Goal: Task Accomplishment & Management: Manage account settings

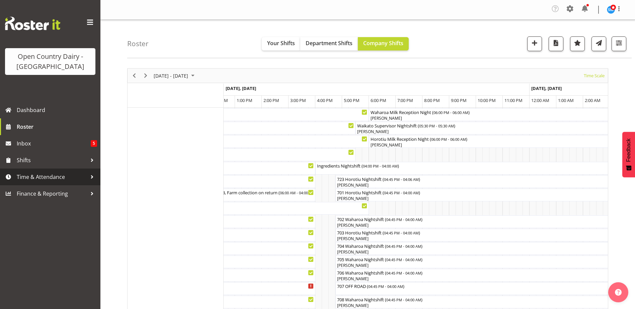
click at [41, 176] on span "Time & Attendance" at bounding box center [52, 177] width 70 height 10
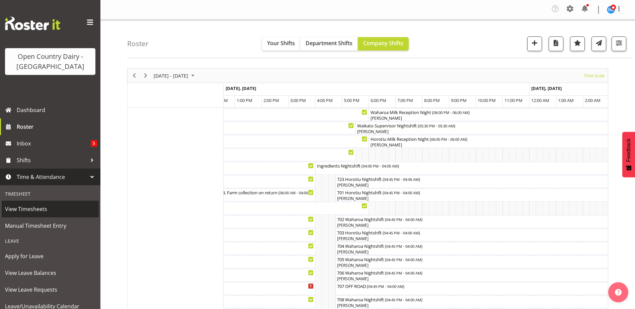
click at [26, 207] on span "View Timesheets" at bounding box center [50, 209] width 90 height 10
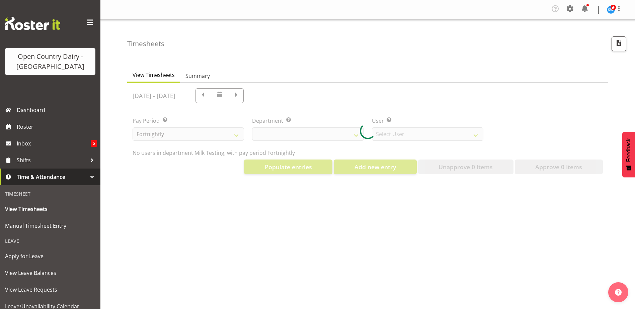
select select "733"
select select "7414"
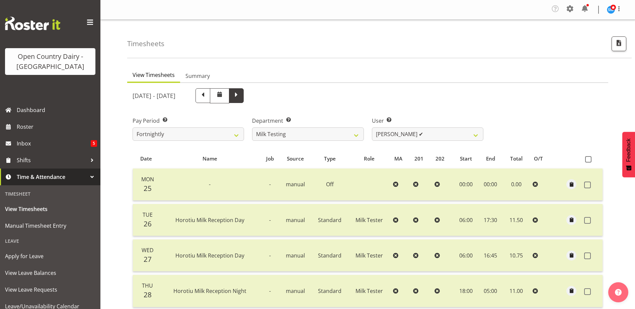
click at [241, 97] on span at bounding box center [236, 95] width 9 height 9
select select
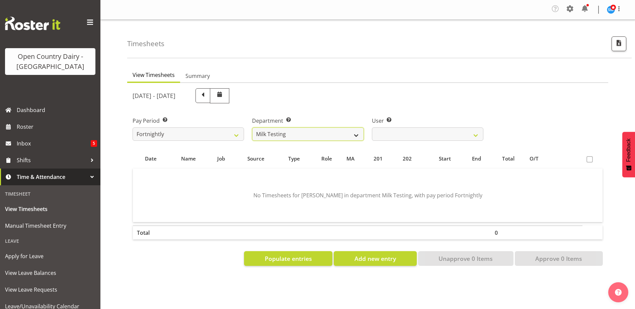
click at [354, 134] on select "701 702 703 704 705 706 707 708 709 710 711 712 713 714 715 716 717 718 719 720" at bounding box center [308, 134] width 112 height 13
select select "874"
click at [252, 128] on select "701 702 703 704 705 706 707 708 709 710 711 712 713 714 715 716 717 718 719 720" at bounding box center [308, 134] width 112 height 13
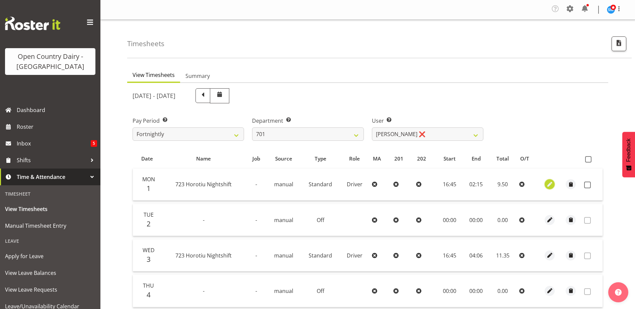
click at [551, 184] on span "button" at bounding box center [550, 185] width 8 height 8
select select "Standard"
select select "819"
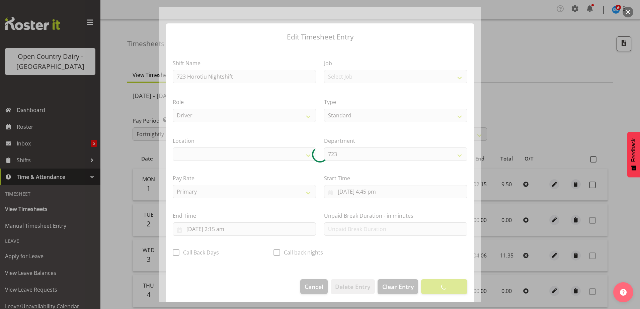
select select "1054"
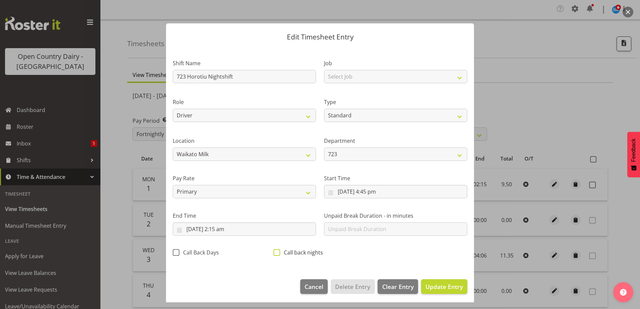
click at [276, 253] on span at bounding box center [277, 252] width 7 height 7
click at [276, 253] on input "Call back nights" at bounding box center [276, 252] width 4 height 4
checkbox input "true"
click at [430, 284] on span "Update Entry" at bounding box center [445, 287] width 38 height 8
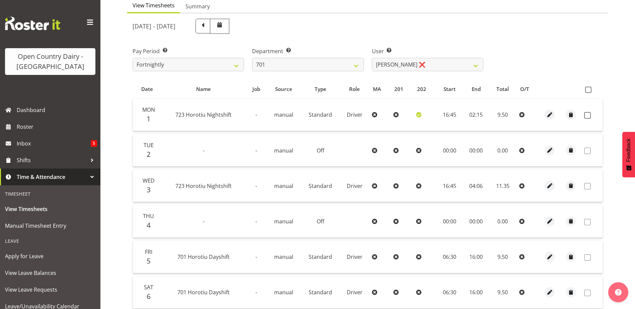
scroll to position [67, 0]
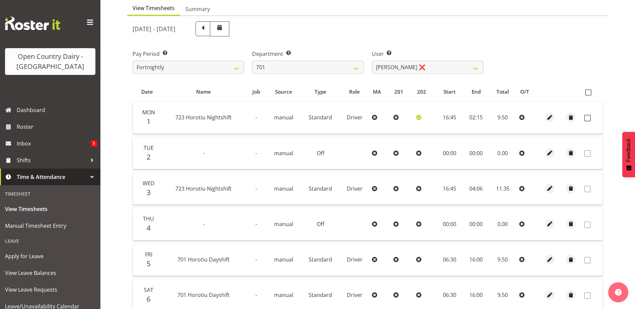
click at [418, 118] on icon at bounding box center [418, 117] width 5 height 5
click at [588, 118] on span at bounding box center [587, 118] width 7 height 7
checkbox input "true"
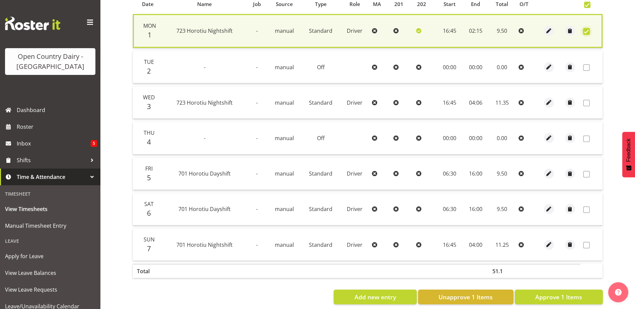
scroll to position [165, 0]
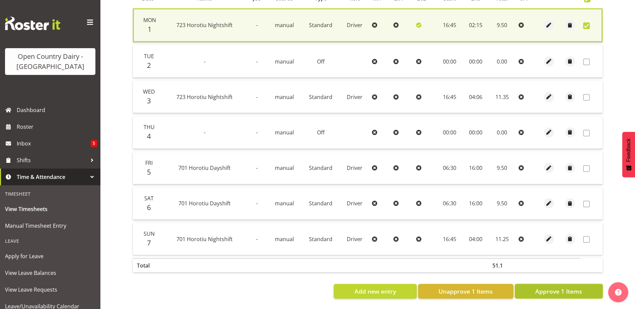
click at [552, 289] on span "Approve 1 Items" at bounding box center [558, 291] width 47 height 9
checkbox input "false"
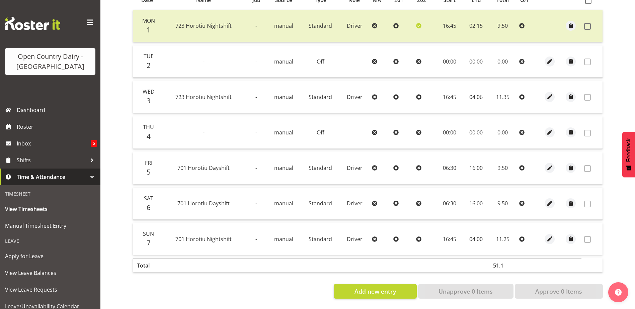
scroll to position [30, 0]
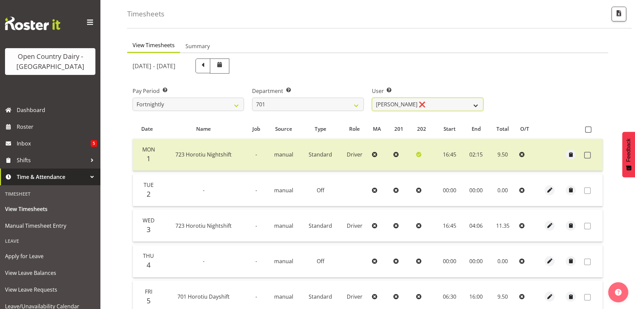
click at [477, 106] on select "Duncan Shirley ❌ Gagandeep Singh ❌ Johann Van Zyl ❌ John Cottingham ❌" at bounding box center [428, 104] width 112 height 13
select select "8383"
click at [372, 98] on select "Duncan Shirley ❌ Gagandeep Singh ❌ Johann Van Zyl ❌ John Cottingham ❌" at bounding box center [428, 104] width 112 height 13
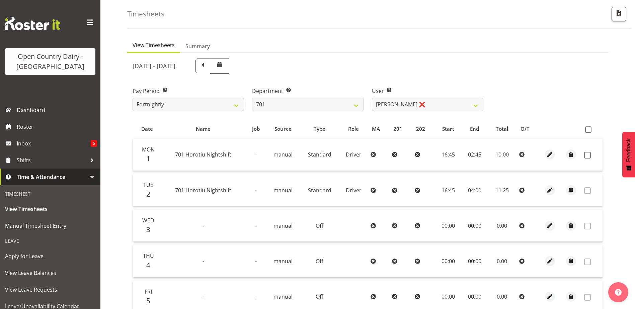
click at [583, 154] on td at bounding box center [592, 155] width 21 height 32
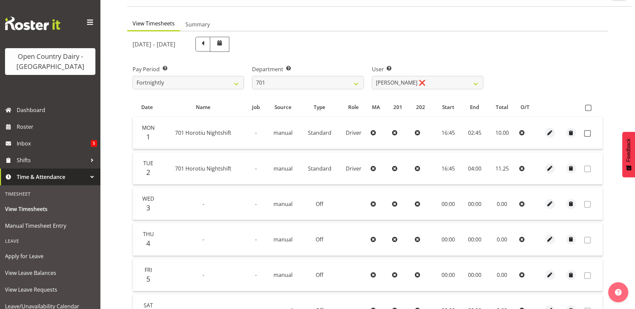
scroll to position [63, 0]
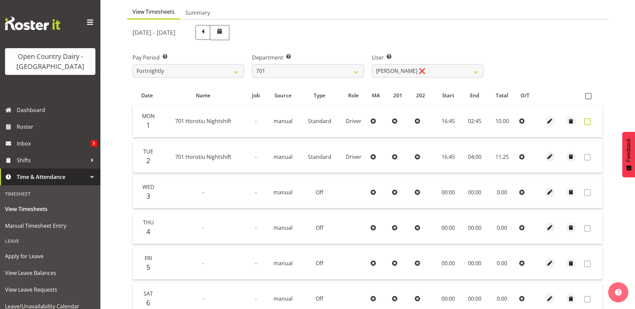
click at [588, 120] on span at bounding box center [587, 122] width 7 height 7
checkbox input "true"
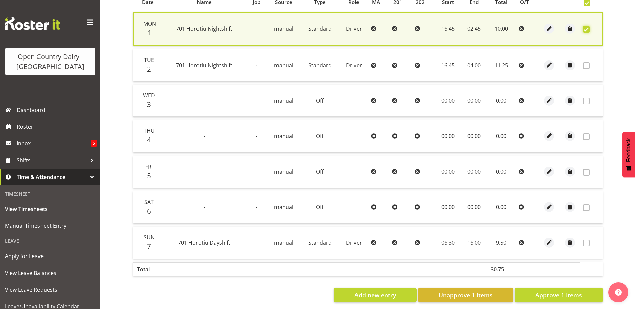
scroll to position [165, 0]
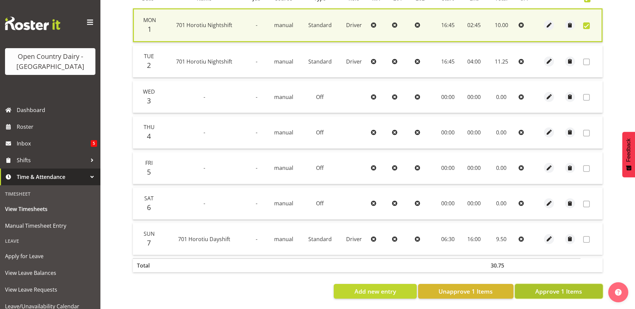
click at [565, 288] on span "Approve 1 Items" at bounding box center [558, 291] width 47 height 9
checkbox input "false"
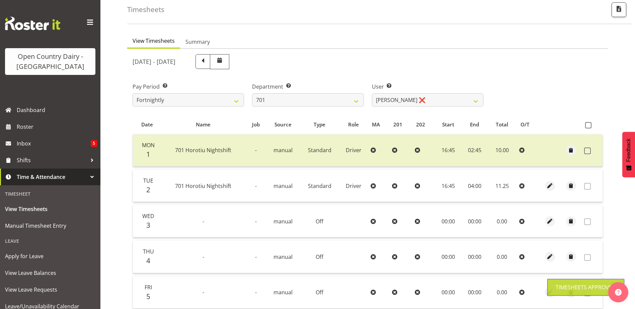
scroll to position [0, 0]
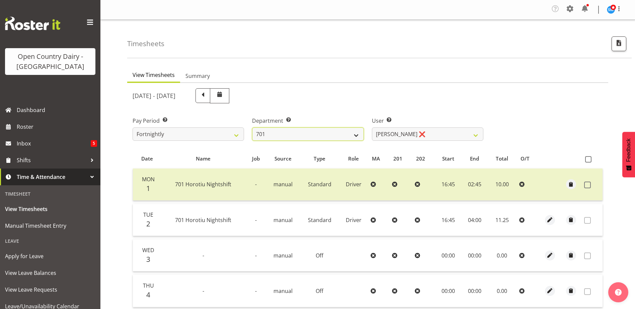
click at [356, 135] on select "701 702 703 704 705 706 707 708 709 710 711 712 713 714 715 716 717 718 719 720" at bounding box center [308, 134] width 112 height 13
click at [252, 128] on select "701 702 703 704 705 706 707 708 709 710 711 712 713 714 715 716 717 718 719 720" at bounding box center [308, 134] width 112 height 13
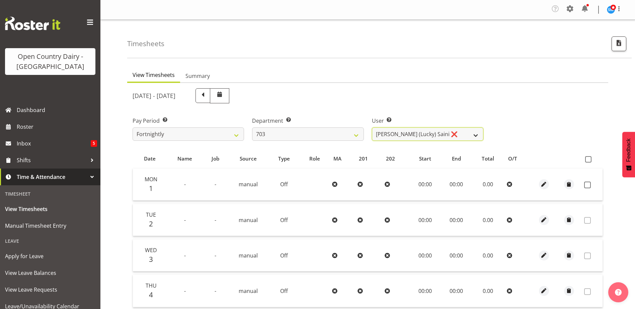
click at [412, 135] on select "Bhupinder (Lucky) Saini ❌ Mark Fowler ❌ Tama Baker ❌" at bounding box center [428, 134] width 112 height 13
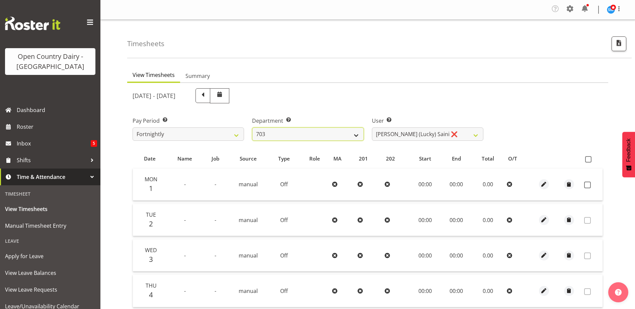
click at [316, 136] on select "701 702 703 704 705 706 707 708 709 710 711 712 713 714 715 716 717 718 719 720" at bounding box center [308, 134] width 112 height 13
click at [252, 128] on select "701 702 703 704 705 706 707 708 709 710 711 712 713 714 715 716 717 718 719 720" at bounding box center [308, 134] width 112 height 13
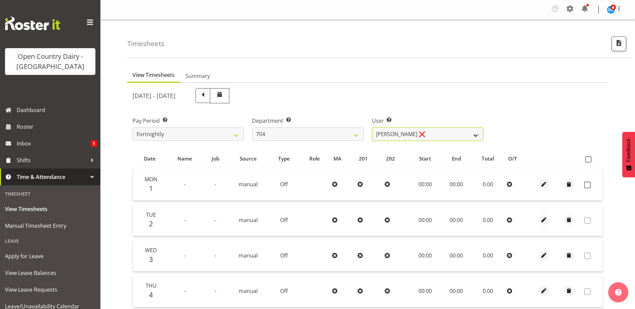
click at [447, 134] on select "Graham Houghton ❌ Jon Williams ❌ Stephen Rae ❌" at bounding box center [428, 134] width 112 height 13
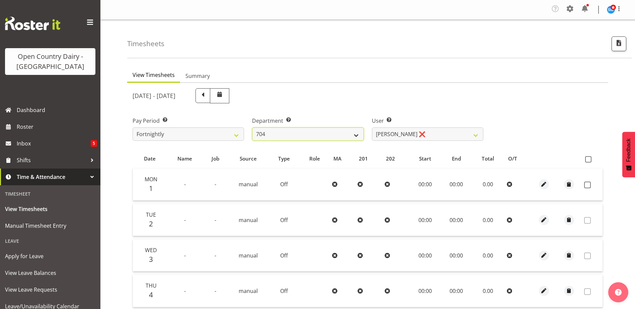
click at [299, 137] on select "701 702 703 704 705 706 707 708 709 710 711 712 713 714 715 716 717 718 719 720" at bounding box center [308, 134] width 112 height 13
click at [252, 128] on select "701 702 703 704 705 706 707 708 709 710 711 712 713 714 715 716 717 718 719 720" at bounding box center [308, 134] width 112 height 13
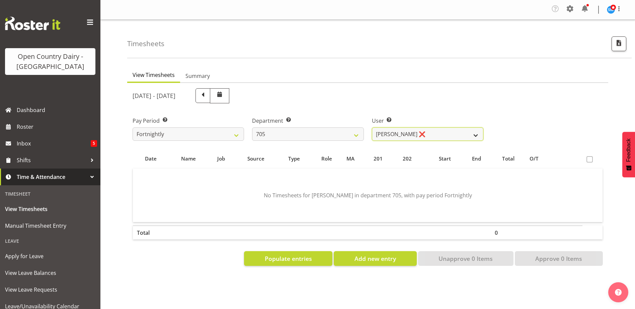
click at [441, 133] on select "Chris Gibbs ❌ Colin Kelly ❌ Craig Cottam ❌ John May ❌" at bounding box center [428, 134] width 112 height 13
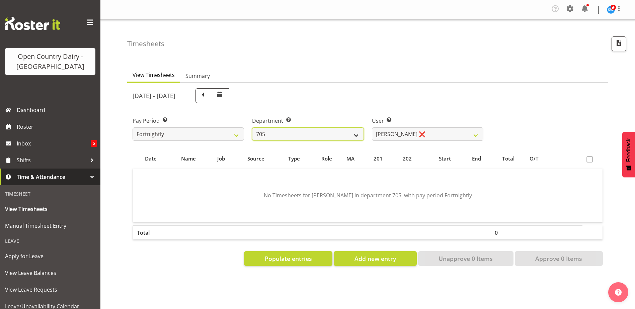
click at [298, 132] on select "701 702 703 704 705 706 707 708 709 710 711 712 713 714 715 716 717 718 719 720" at bounding box center [308, 134] width 112 height 13
click at [252, 128] on select "701 702 703 704 705 706 707 708 709 710 711 712 713 714 715 716 717 718 719 720" at bounding box center [308, 134] width 112 height 13
click at [305, 256] on span "Populate entries" at bounding box center [288, 258] width 47 height 9
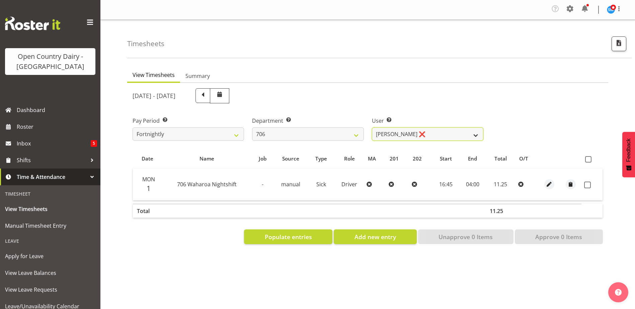
click at [411, 135] on select "Andrew Kearns ❌ Len Symons ❌ Mark Ansley ❌ Paul Griffin ❌" at bounding box center [428, 134] width 112 height 13
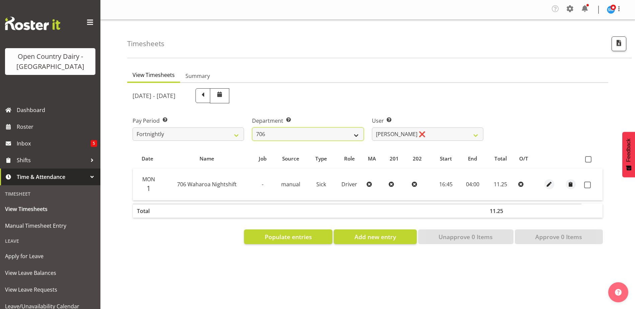
click at [307, 135] on select "701 702 703 704 705 706 707 708 709 710 711 712 713 714 715 716 717 718 719 720" at bounding box center [308, 134] width 112 height 13
click at [252, 128] on select "701 702 703 704 705 706 707 708 709 710 711 712 713 714 715 716 717 718 719 720" at bounding box center [308, 134] width 112 height 13
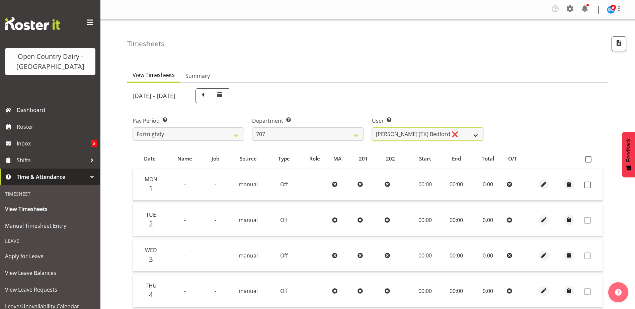
click at [429, 134] on select "Alan (TK) Bedford ❌ Mike Madden ❌" at bounding box center [428, 134] width 112 height 13
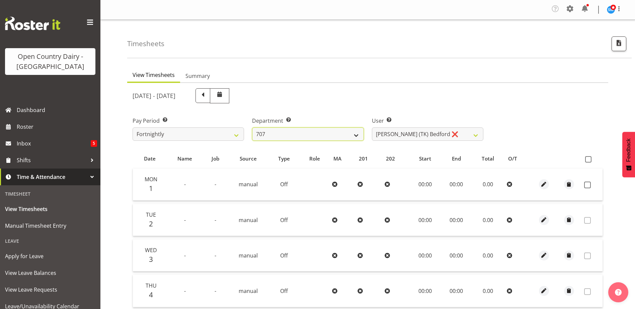
click at [284, 137] on select "701 702 703 704 705 706 707 708 709 710 711 712 713 714 715 716 717 718 719 720" at bounding box center [308, 134] width 112 height 13
click at [252, 128] on select "701 702 703 704 705 706 707 708 709 710 711 712 713 714 715 716 717 718 719 720" at bounding box center [308, 134] width 112 height 13
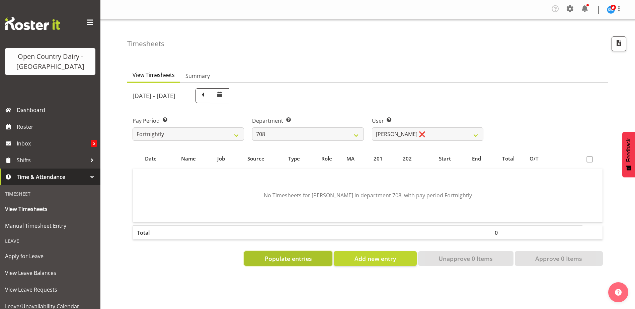
click at [304, 256] on span "Populate entries" at bounding box center [288, 258] width 47 height 9
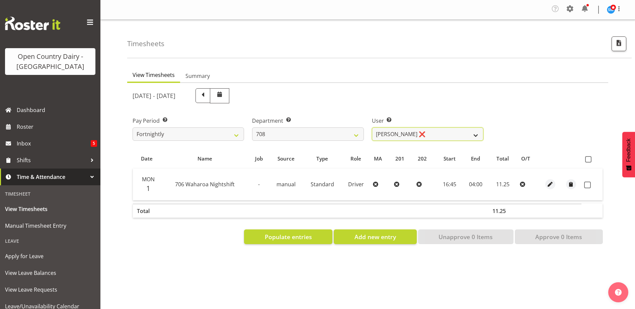
click at [437, 133] on select "David Foote ❌ Mark Himiona ❌" at bounding box center [428, 134] width 112 height 13
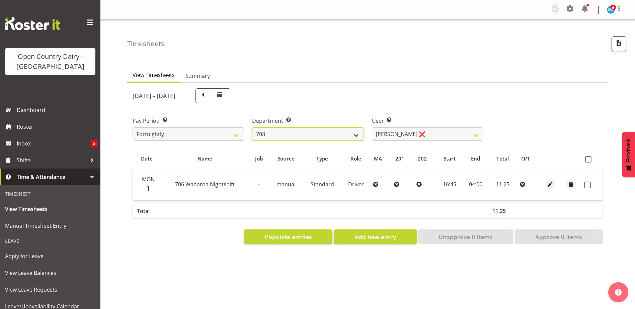
click at [276, 133] on select "701 702 703 704 705 706 707 708 709 710 711 712 713 714 715 716 717 718 719 720" at bounding box center [308, 134] width 112 height 13
select select "735"
click at [252, 128] on select "701 702 703 704 705 706 707 708 709 710 711 712 713 714 715 716 717 718 719 720" at bounding box center [308, 134] width 112 height 13
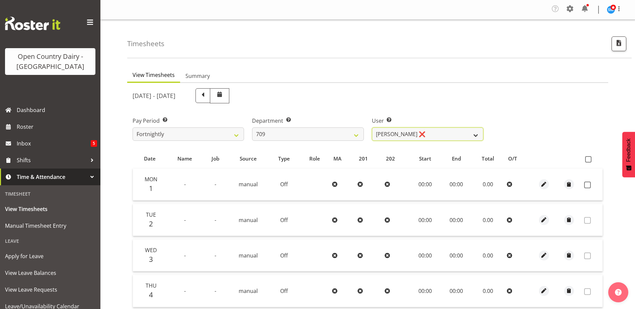
click at [426, 133] on select "Alex Barclay ❌ Craig Knudsen ❌ Jaswant Singh ❌ Ross Cook ❌" at bounding box center [428, 134] width 112 height 13
select select "10973"
click at [372, 128] on select "Alex Barclay ❌ Craig Knudsen ❌ Jaswant Singh ❌ Ross Cook ❌" at bounding box center [428, 134] width 112 height 13
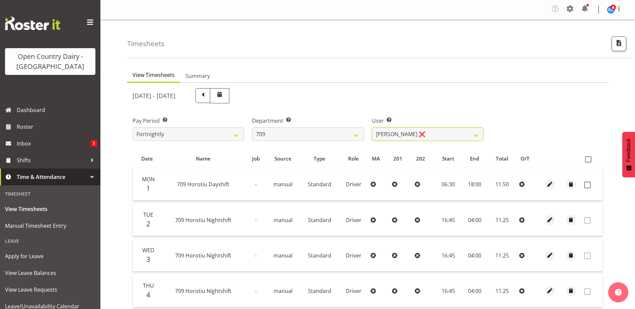
scroll to position [33, 0]
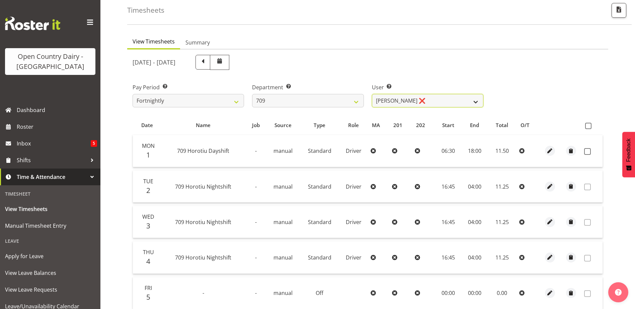
click at [399, 100] on select "Alex Barclay ❌ Craig Knudsen ❌ Jaswant Singh ❌ Ross Cook ❌" at bounding box center [428, 100] width 112 height 13
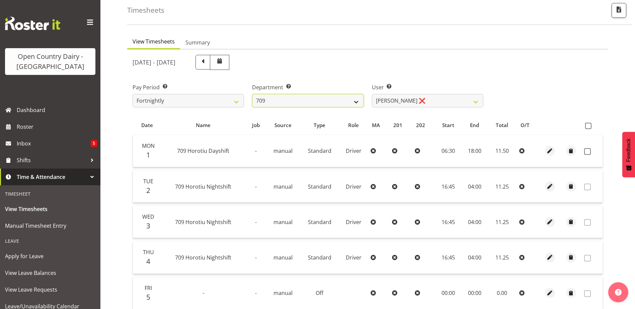
click at [315, 103] on select "701 702 703 704 705 706 707 708 709 710 711 712 713 714 715 716 717 718 719 720" at bounding box center [308, 100] width 112 height 13
select select "875"
click at [252, 94] on select "701 702 703 704 705 706 707 708 709 710 711 712 713 714 715 716 717 718 719 720" at bounding box center [308, 100] width 112 height 13
select select "10971"
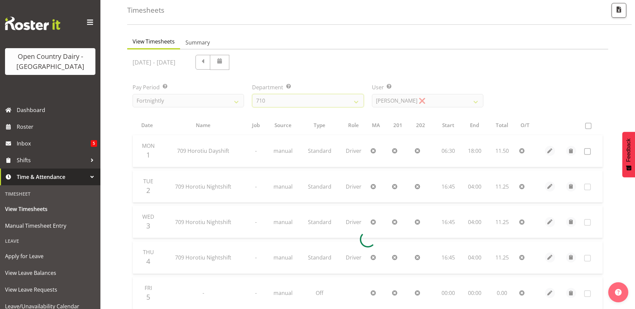
scroll to position [27, 0]
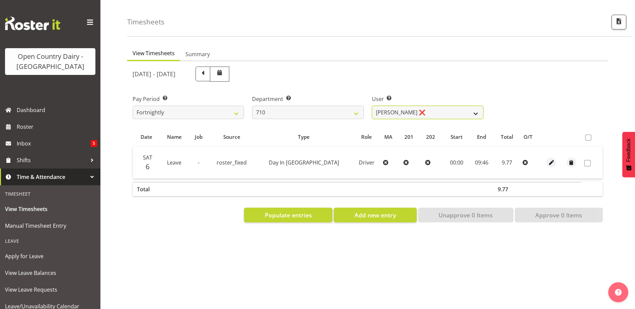
click at [428, 106] on select "Dean Chapman ❌ George Megchelse ❌ Kris Gambhir ❌ Richie Epere ❌" at bounding box center [428, 112] width 112 height 13
click at [289, 106] on select "701 702 703 704 705 706 707 708 709 710 711 712 713 714 715 716 717 718 719 720" at bounding box center [308, 112] width 112 height 13
click at [252, 106] on select "701 702 703 704 705 706 707 708 709 710 711 712 713 714 715 716 717 718 719 720" at bounding box center [308, 112] width 112 height 13
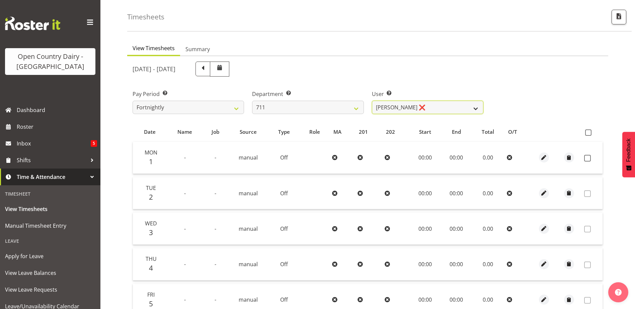
click at [411, 108] on select "Baz Morgan ❌ Gerard Cavanagh ❌ Tyrone Lawry ❌" at bounding box center [428, 107] width 112 height 13
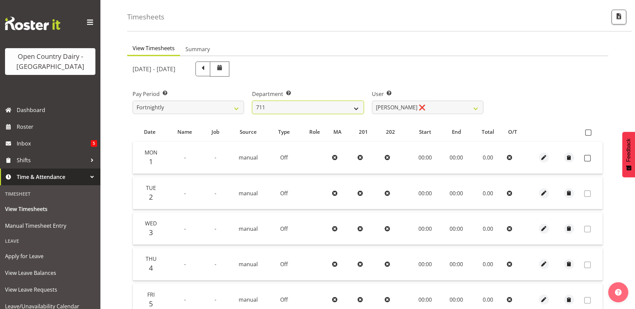
click at [313, 109] on select "701 702 703 704 705 706 707 708 709 710 711 712 713 714 715 716 717 718 719 720" at bounding box center [308, 107] width 112 height 13
click at [252, 101] on select "701 702 703 704 705 706 707 708 709 710 711 712 713 714 715 716 717 718 719 720" at bounding box center [308, 107] width 112 height 13
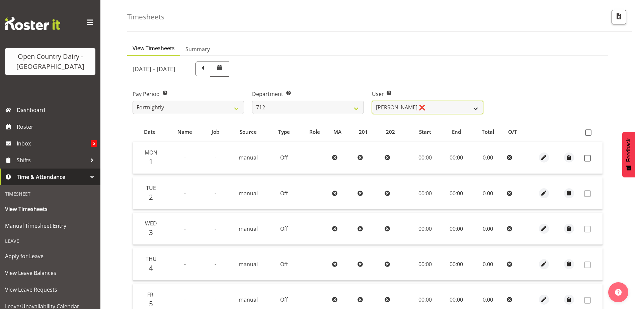
click at [426, 110] on select "Amrik Singh ❌ Jasdeep Singh ❌ Lucky Kau Kau ❌" at bounding box center [428, 107] width 112 height 13
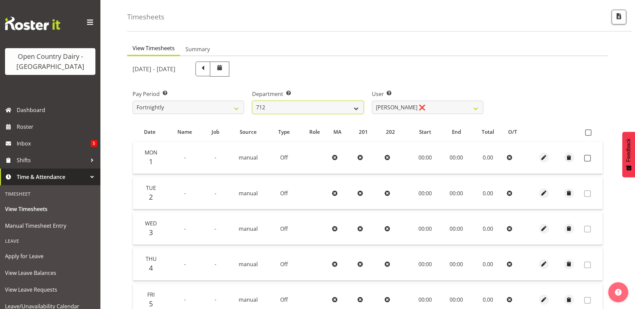
click at [300, 106] on select "701 702 703 704 705 706 707 708 709 710 711 712 713 714 715 716 717 718 719 720" at bounding box center [308, 107] width 112 height 13
click at [252, 101] on select "701 702 703 704 705 706 707 708 709 710 711 712 713 714 715 716 717 718 719 720" at bounding box center [308, 107] width 112 height 13
click at [288, 108] on select "701 702 703 704 705 706 707 708 709 710 711 712 713 714 715 716 717 718 719 720" at bounding box center [308, 107] width 112 height 13
click at [252, 101] on select "701 702 703 704 705 706 707 708 709 710 711 712 713 714 715 716 717 718 719 720" at bounding box center [308, 107] width 112 height 13
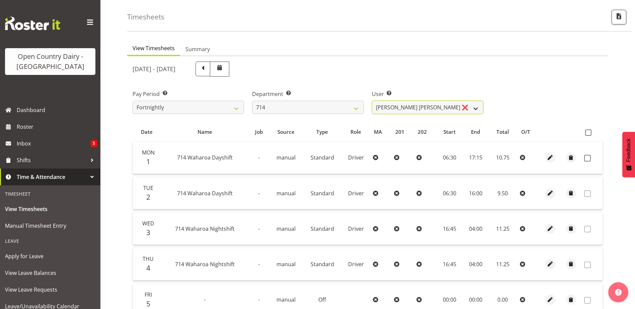
click at [419, 108] on select "Fraser Stephens ❌ Nev Brewster ❌ Stephen Parsons ❌ Tom Gaelic ❌" at bounding box center [428, 107] width 112 height 13
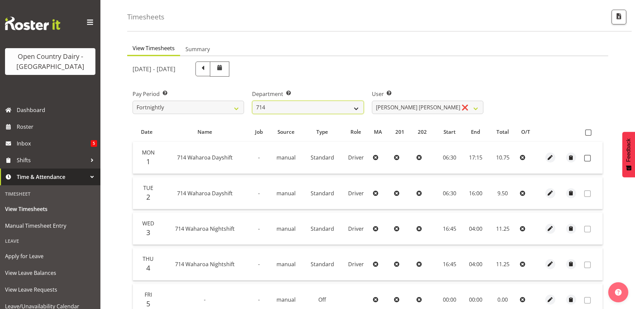
click at [277, 105] on select "701 702 703 704 705 706 707 708 709 710 711 712 713 714 715 716 717 718 719 720" at bounding box center [308, 107] width 112 height 13
select select "820"
click at [252, 101] on select "701 702 703 704 705 706 707 708 709 710 711 712 713 714 715 716 717 718 719 720" at bounding box center [308, 107] width 112 height 13
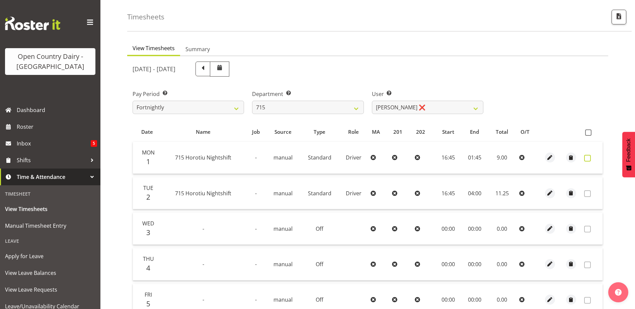
click at [586, 157] on span at bounding box center [587, 158] width 7 height 7
checkbox input "true"
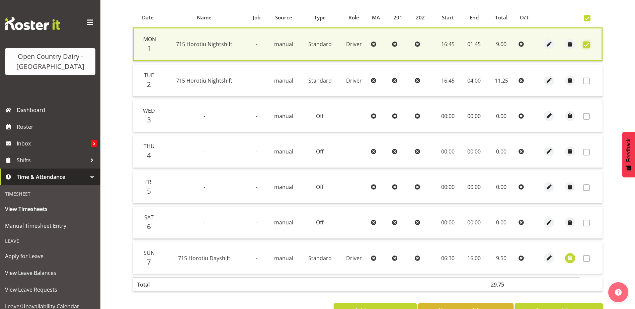
scroll to position [165, 0]
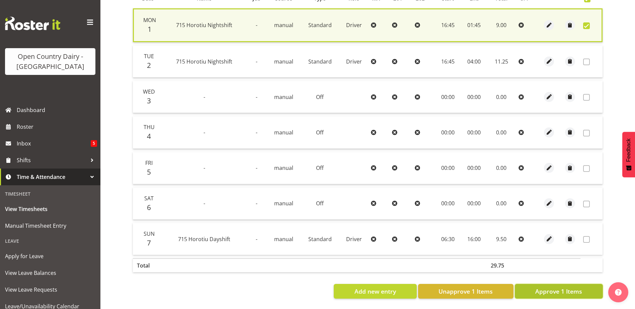
click at [565, 287] on span "Approve 1 Items" at bounding box center [558, 291] width 47 height 9
checkbox input "false"
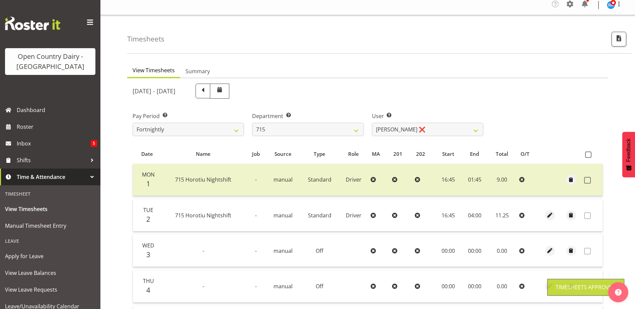
scroll to position [0, 0]
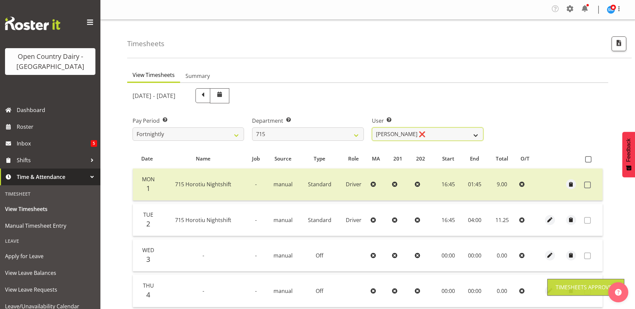
click at [407, 134] on select "Glenn McPherson ❌ Greg Healey ❌ Max Coulter ❌ Neal Chalklen ❌" at bounding box center [428, 134] width 112 height 13
click at [406, 134] on select "Glenn McPherson ❌ Greg Healey ❌ Max Coulter ❌ Neal Chalklen ❌" at bounding box center [428, 134] width 112 height 13
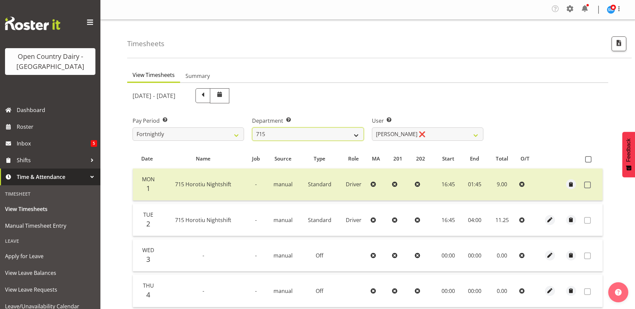
click at [301, 132] on select "701 702 703 704 705 706 707 708 709 710 711 712 713 714 715 716 717 718 719 720" at bounding box center [308, 134] width 112 height 13
click at [252, 128] on select "701 702 703 704 705 706 707 708 709 710 711 712 713 714 715 716 717 718 719 720" at bounding box center [308, 134] width 112 height 13
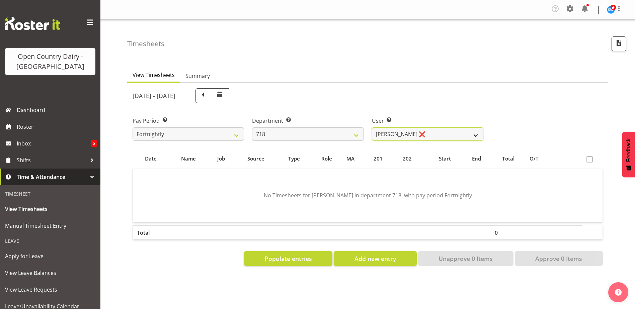
click at [414, 137] on select "Graeme Raupi ❌ Jimmy Boult ❌ Linsay Bourne ❌ Tony Fielding ❌" at bounding box center [428, 134] width 112 height 13
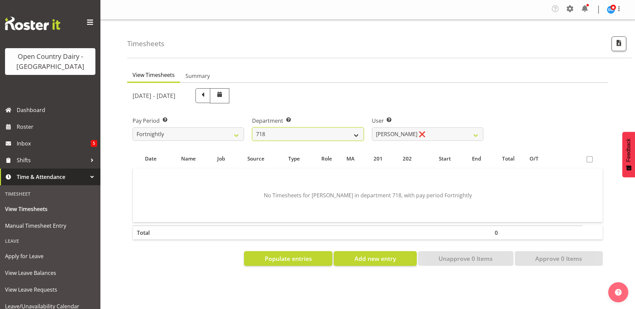
click at [298, 136] on select "701 702 703 704 705 706 707 708 709 710 711 712 713 714 715 716 717 718 719 720" at bounding box center [308, 134] width 112 height 13
click at [252, 128] on select "701 702 703 704 705 706 707 708 709 710 711 712 713 714 715 716 717 718 719 720" at bounding box center [308, 134] width 112 height 13
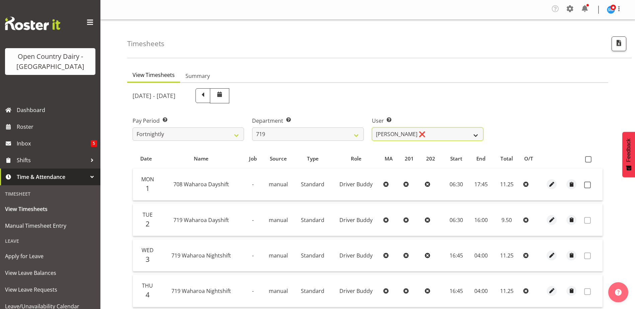
click at [440, 136] on select "Andrew de Lautour ❌ James Wellington ❌ Sami Ovesen ❌" at bounding box center [428, 134] width 112 height 13
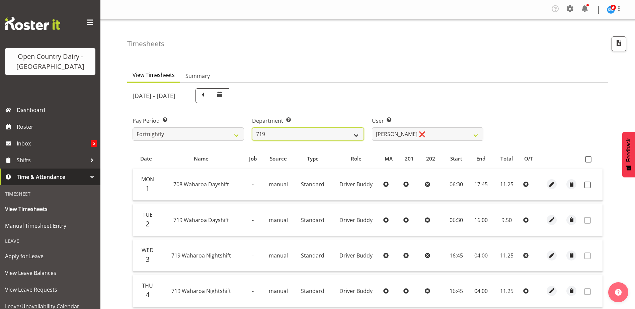
click at [290, 136] on select "701 702 703 704 705 706 707 708 709 710 711 712 713 714 715 716 717 718 719 720" at bounding box center [308, 134] width 112 height 13
select select "814"
click at [252, 128] on select "701 702 703 704 705 706 707 708 709 710 711 712 713 714 715 716 717 718 719 720" at bounding box center [308, 134] width 112 height 13
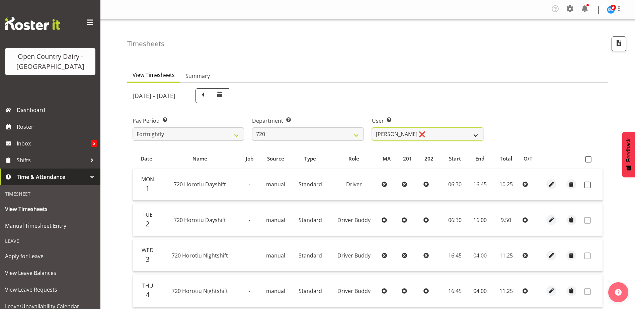
click at [438, 136] on select "Garry Hooper ❌ Kerry Slater ❌ Nathan Frankhouser ❌ Steve Daly ❌" at bounding box center [428, 134] width 112 height 13
select select "8200"
click at [372, 128] on select "Garry Hooper ❌ Kerry Slater ❌ Nathan Frankhouser ❌ Steve Daly ❌" at bounding box center [428, 134] width 112 height 13
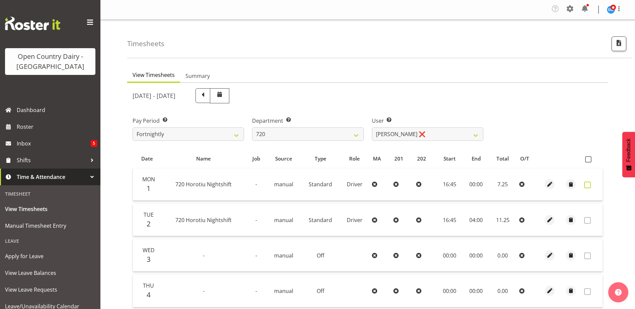
click at [586, 185] on span at bounding box center [587, 185] width 7 height 7
checkbox input "true"
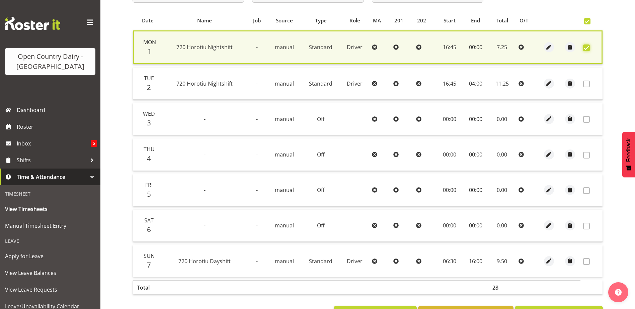
scroll to position [165, 0]
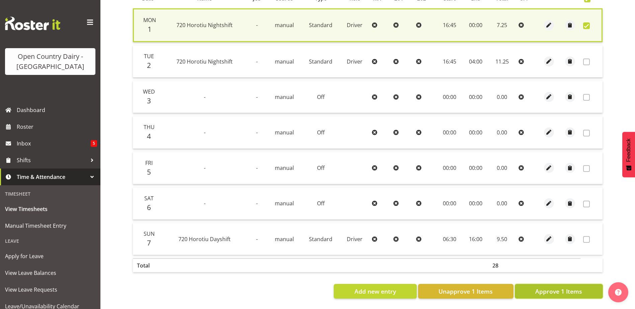
click at [563, 287] on span "Approve 1 Items" at bounding box center [558, 291] width 47 height 9
checkbox input "false"
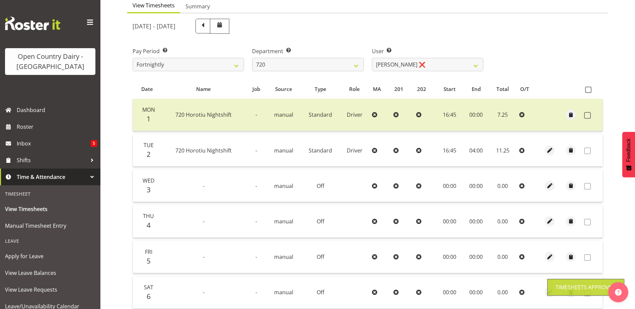
scroll to position [30, 0]
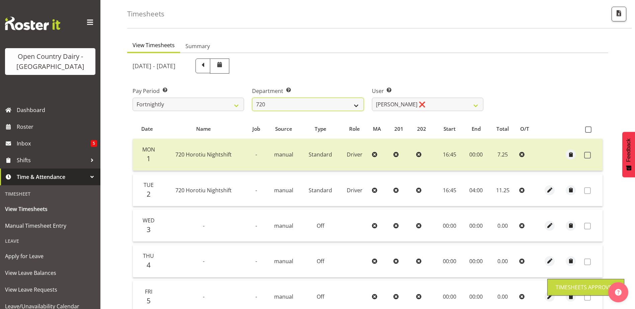
click at [295, 101] on select "701 702 703 704 705 706 707 708 709 710 711 712 713 714 715 716 717 718 719 720" at bounding box center [308, 104] width 112 height 13
select select "759"
click at [252, 98] on select "701 702 703 704 705 706 707 708 709 710 711 712 713 714 715 716 717 718 719 720" at bounding box center [308, 104] width 112 height 13
select select "11585"
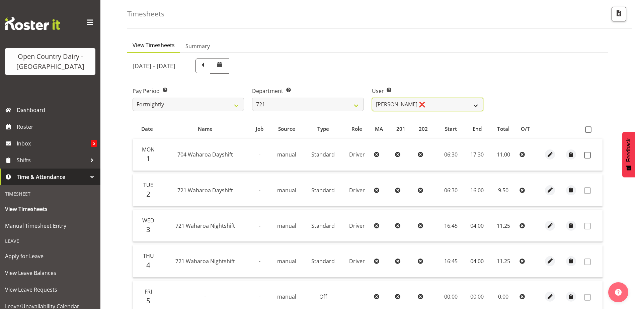
click at [433, 104] on select "George Taylor ❌ Grant Vercoe ❌ Thakur Ajit Singh ❌" at bounding box center [428, 104] width 112 height 13
click at [297, 102] on select "701 702 703 704 705 706 707 708 709 710 711 712 713 714 715 716 717 718 719 720" at bounding box center [308, 104] width 112 height 13
select select "756"
click at [252, 98] on select "701 702 703 704 705 706 707 708 709 710 711 712 713 714 715 716 717 718 719 720" at bounding box center [308, 104] width 112 height 13
click at [424, 107] on select "Andy Webb ❌ Darren Hatcher ❌ Gurpreet Singh ❌" at bounding box center [428, 104] width 112 height 13
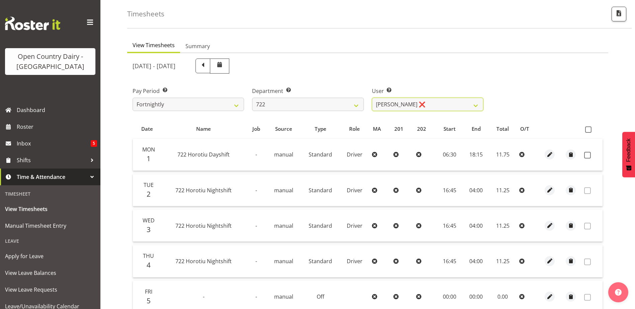
select select "8175"
click at [372, 98] on select "Andy Webb ❌ Darren Hatcher ❌ Gurpreet Singh ❌" at bounding box center [428, 104] width 112 height 13
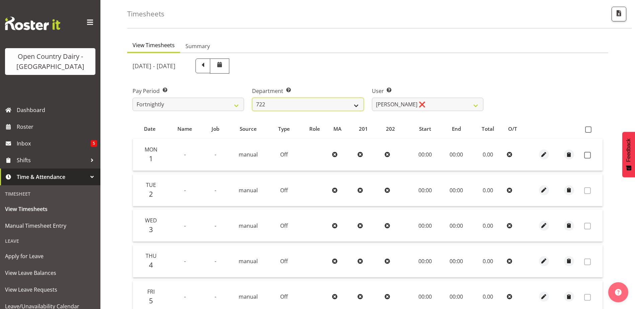
click at [300, 104] on select "701 702 703 704 705 706 707 708 709 710 711 712 713 714 715 716 717 718 719 720" at bounding box center [308, 104] width 112 height 13
select select "819"
click at [252, 98] on select "701 702 703 704 705 706 707 708 709 710 711 712 713 714 715 716 717 718 719 720" at bounding box center [308, 104] width 112 height 13
select select "11213"
click at [426, 107] on select "Daljeet Rai ❌ Manjinder Singh ❌ Prabhjot Singh ❌ Varninder Singh ❌" at bounding box center [428, 104] width 112 height 13
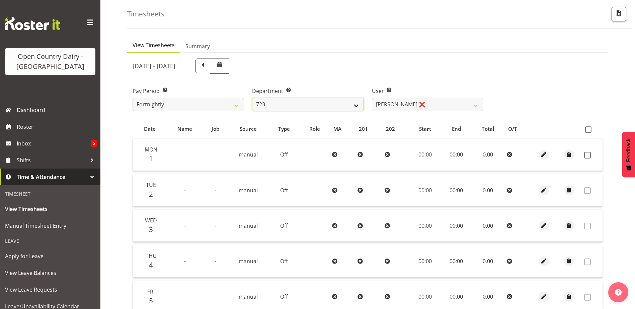
click at [293, 102] on select "701 702 703 704 705 706 707 708 709 710 711 712 713 714 715 716 717 718 719 720" at bounding box center [308, 104] width 112 height 13
click at [431, 105] on select "Daljeet Rai ❌ Manjinder Singh ❌ Prabhjot Singh ❌ Varninder Singh ❌" at bounding box center [428, 104] width 112 height 13
click at [310, 105] on select "701 702 703 704 705 706 707 708 709 710 711 712 713 714 715 716 717 718 719 720" at bounding box center [308, 104] width 112 height 13
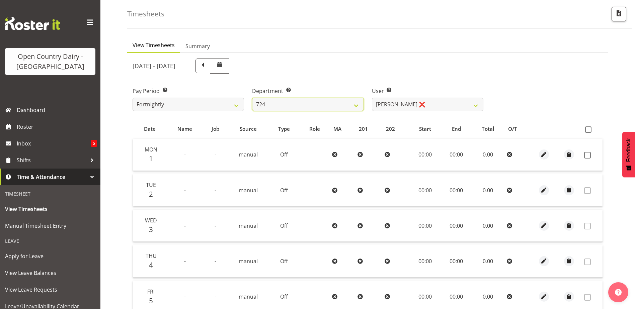
click at [252, 98] on select "701 702 703 704 705 706 707 708 709 710 711 712 713 714 715 716 717 718 719 720" at bounding box center [308, 104] width 112 height 13
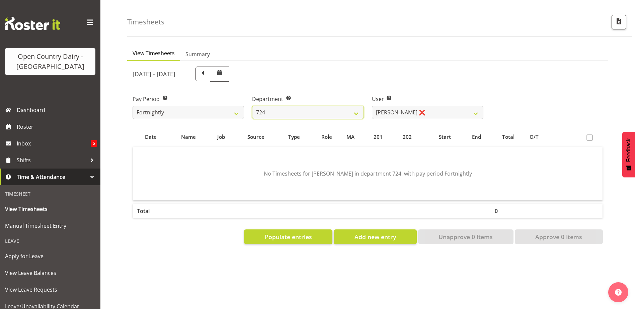
scroll to position [27, 0]
click at [429, 109] on select "Brent Adams ❌ Jaspreet Singh ❌ John Walters ❌" at bounding box center [428, 112] width 112 height 13
click at [316, 111] on select "701 702 703 704 705 706 707 708 709 710 711 712 713 714 715 716 717 718 719 720" at bounding box center [308, 112] width 112 height 13
select select "803"
click at [252, 106] on select "701 702 703 704 705 706 707 708 709 710 711 712 713 714 715 716 717 718 719 720" at bounding box center [308, 112] width 112 height 13
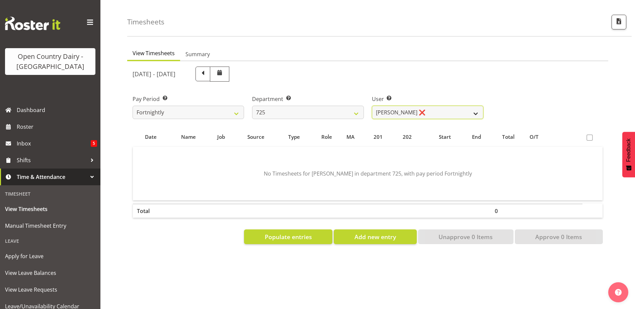
click at [410, 109] on select "Bhupinder Dhaliwal ❌ Gurpreet Singh Kahlon ❌ Hendrik Potgieter ❌ Len Grace ❌" at bounding box center [428, 112] width 112 height 13
select select "11235"
click at [372, 106] on select "Bhupinder Dhaliwal ❌ Gurpreet Singh Kahlon ❌ Hendrik Potgieter ❌ Len Grace ❌" at bounding box center [428, 112] width 112 height 13
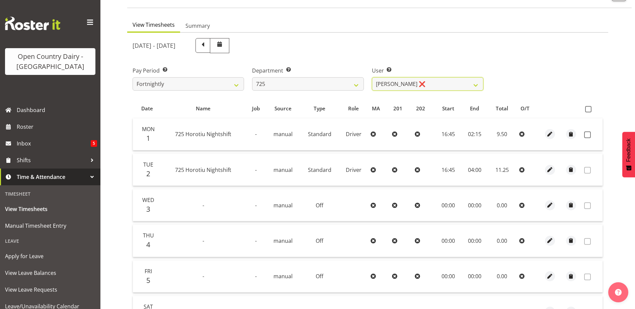
scroll to position [60, 0]
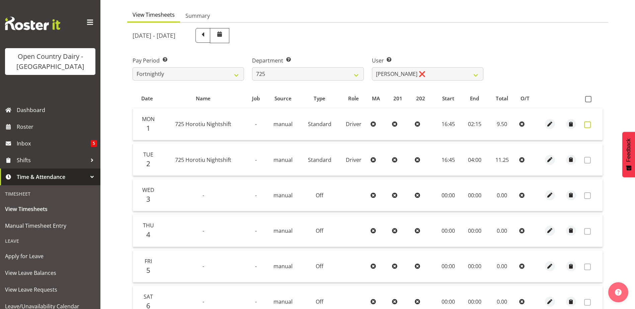
click at [587, 124] on span at bounding box center [587, 125] width 7 height 7
checkbox input "true"
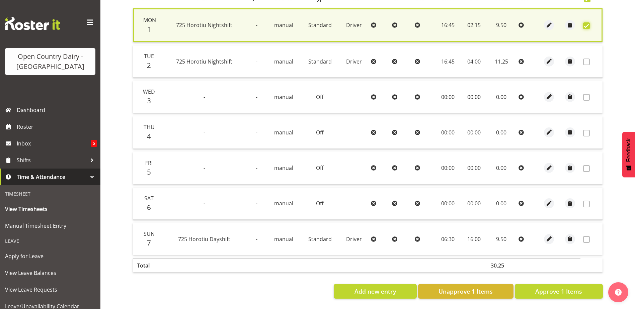
scroll to position [165, 0]
click at [578, 290] on span "Approve 1 Items" at bounding box center [558, 291] width 47 height 9
checkbox input "false"
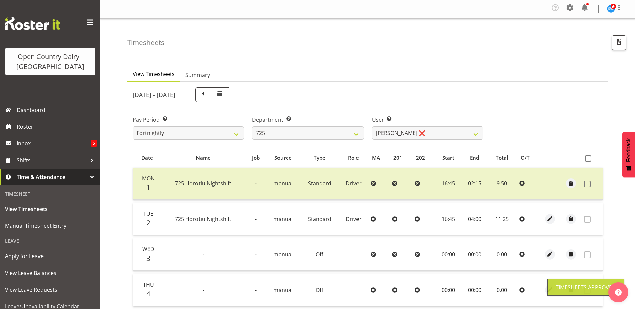
scroll to position [0, 0]
click at [295, 132] on select "701 702 703 704 705 706 707 708 709 710 711 712 713 714 715 716 717 718 719 720" at bounding box center [308, 134] width 112 height 13
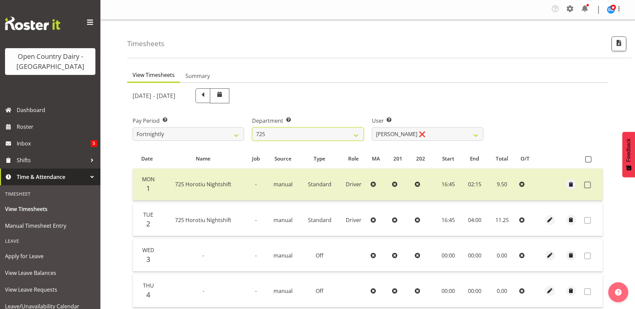
select select "808"
click at [252, 128] on select "701 702 703 704 705 706 707 708 709 710 711 712 713 714 715 716 717 718 719 720" at bounding box center [308, 134] width 112 height 13
select select "10486"
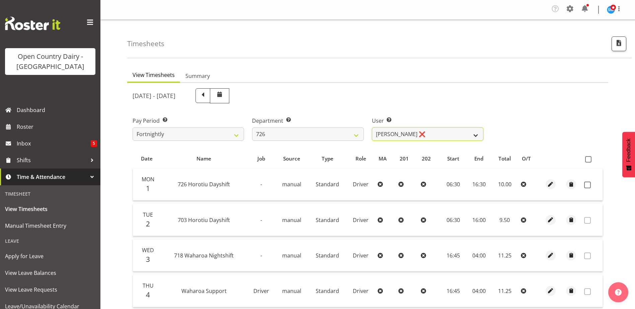
click at [437, 136] on select "Angela Burrill ❌ Bryan Leathart ❌ Harpreet Singh ❌ Kerry Young ❌" at bounding box center [428, 134] width 112 height 13
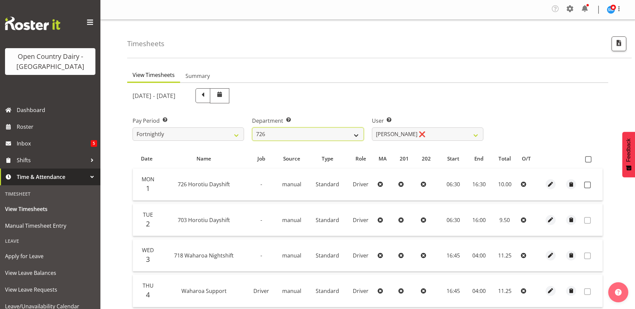
click at [290, 135] on select "701 702 703 704 705 706 707 708 709 710 711 712 713 714 715 716 717 718 719 720" at bounding box center [308, 134] width 112 height 13
select select "761"
click at [252, 128] on select "701 702 703 704 705 706 707 708 709 710 711 712 713 714 715 716 717 718 719 720" at bounding box center [308, 134] width 112 height 13
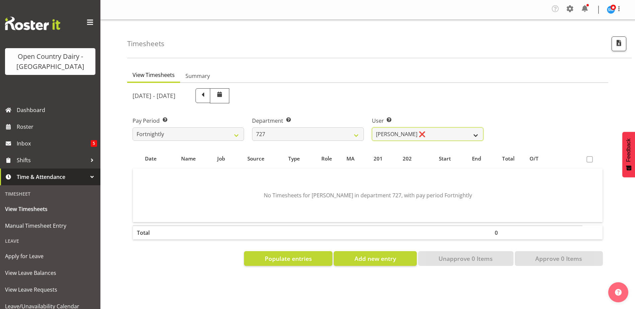
click at [426, 134] on select "David Pawley ❌ Kase Hussey ❌ Rhys Greener ❌" at bounding box center [428, 134] width 112 height 13
select select "11012"
click at [372, 128] on select "David Pawley ❌ Kase Hussey ❌ Rhys Greener ❌" at bounding box center [428, 134] width 112 height 13
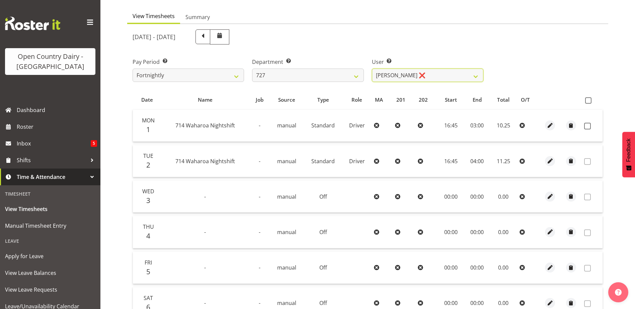
scroll to position [67, 0]
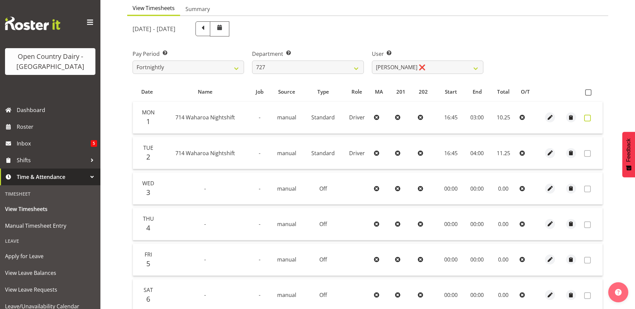
click at [587, 119] on span at bounding box center [587, 118] width 7 height 7
checkbox input "true"
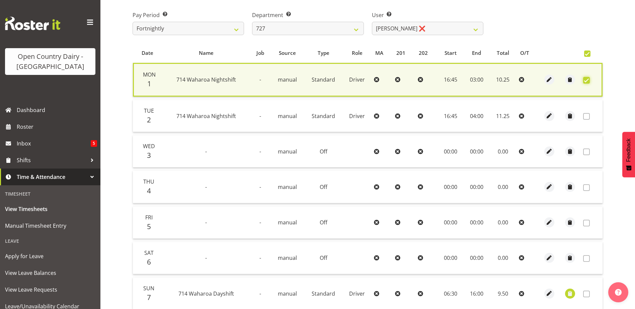
scroll to position [165, 0]
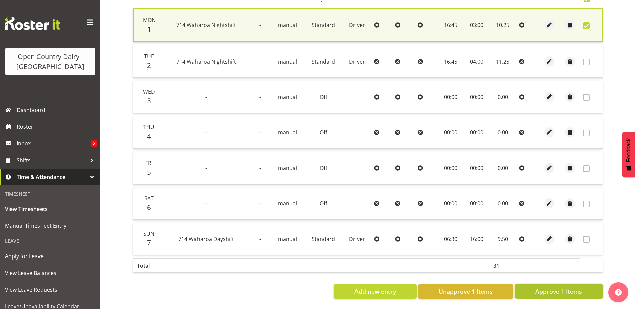
click at [561, 287] on span "Approve 1 Items" at bounding box center [558, 291] width 47 height 9
checkbox input "false"
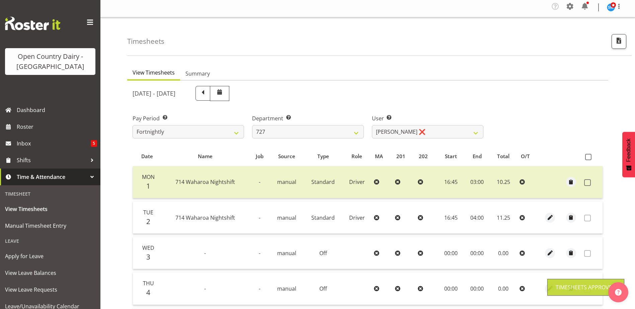
scroll to position [0, 0]
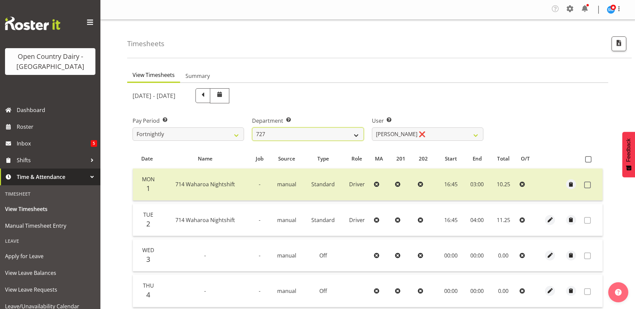
click at [313, 134] on select "701 702 703 704 705 706 707 708 709 710 711 712 713 714 715 716 717 718 719 720" at bounding box center [308, 134] width 112 height 13
select select "842"
click at [252, 128] on select "701 702 703 704 705 706 707 708 709 710 711 712 713 714 715 716 717 718 719 720" at bounding box center [308, 134] width 112 height 13
select select "8170"
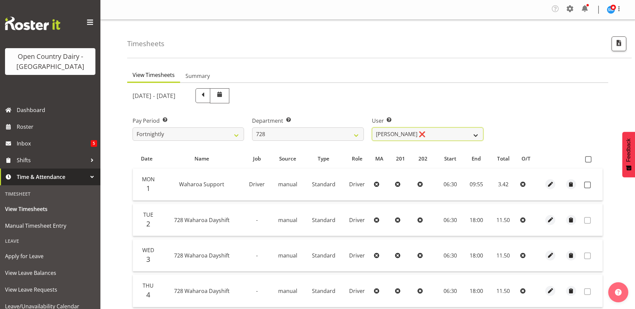
click at [436, 135] on select "Callum Leslie ❌ Nick Warren ❌ Ross Robert Hamilton ❌ Stuart Cherrington ❌ Wally…" at bounding box center [428, 134] width 112 height 13
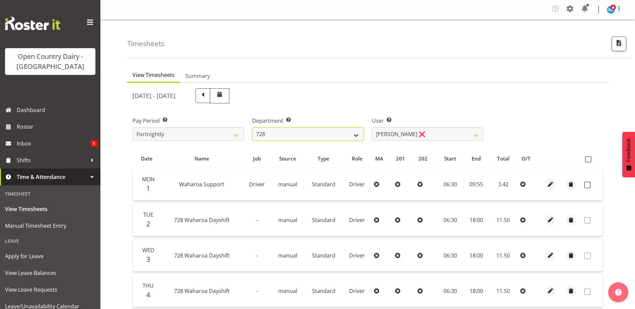
click at [284, 132] on select "701 702 703 704 705 706 707 708 709 710 711 712 713 714 715 716 717 718 719 720" at bounding box center [308, 134] width 112 height 13
click at [252, 128] on select "701 702 703 704 705 706 707 708 709 710 711 712 713 714 715 716 717 718 719 720" at bounding box center [308, 134] width 112 height 13
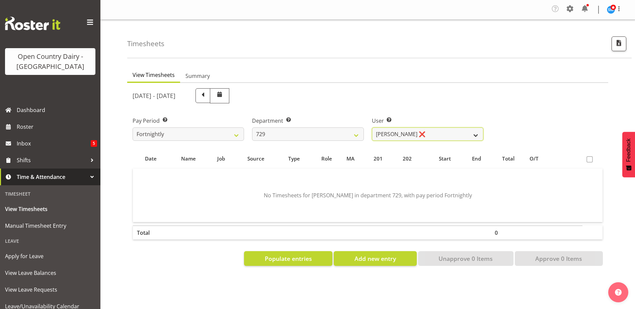
click at [432, 136] on select "Craig Schlager-Reay ❌ Dave Trepels ❌ Jimi Jack ❌ Shannan Wood ❌" at bounding box center [428, 134] width 112 height 13
click at [416, 112] on div "User Select user. Note: This is filtered down by the previous two drop-down ite…" at bounding box center [428, 126] width 120 height 38
click at [385, 133] on select "Craig Schlager-Reay ❌ Dave Trepels ❌ Jimi Jack ❌ Shannan Wood ❌" at bounding box center [428, 134] width 112 height 13
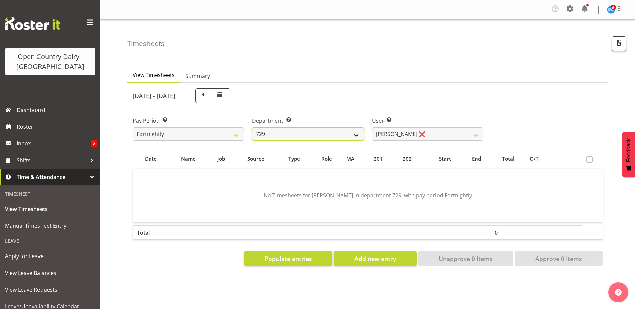
click at [303, 135] on select "701 702 703 704 705 706 707 708 709 710 711 712 713 714 715 716 717 718 719 720" at bounding box center [308, 134] width 112 height 13
click at [252, 128] on select "701 702 703 704 705 706 707 708 709 710 711 712 713 714 715 716 717 718 719 720" at bounding box center [308, 134] width 112 height 13
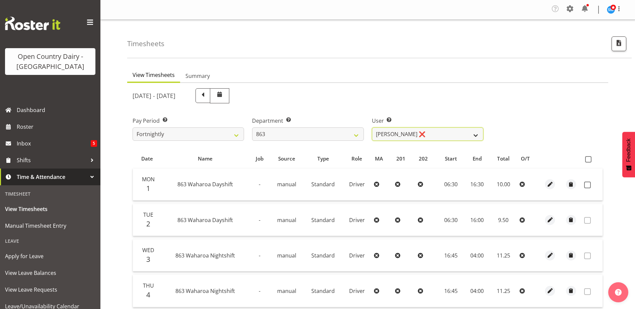
click at [421, 138] on select "Billy Walters ❌ Glyn Spiller ❌ Mike Paki ❌ Paul Bunyan ❌" at bounding box center [428, 134] width 112 height 13
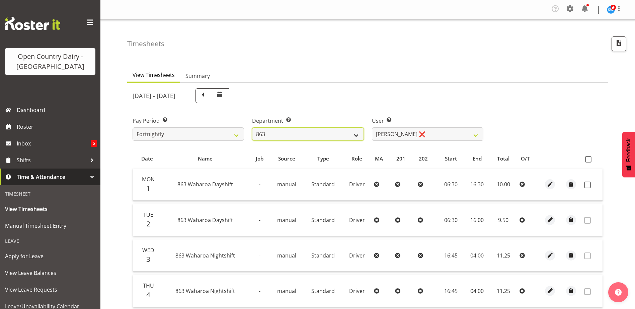
click at [291, 135] on select "701 702 703 704 705 706 707 708 709 710 711 712 713 714 715 716 717 718 719 720" at bounding box center [308, 134] width 112 height 13
select select "898"
click at [252, 128] on select "701 702 703 704 705 706 707 708 709 710 711 712 713 714 715 716 717 718 719 720" at bounding box center [308, 134] width 112 height 13
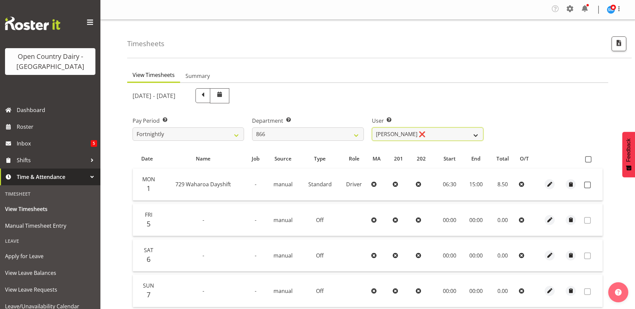
click at [440, 135] on select "Harshdeep Singh ❌ Jacques Nel ❌ Navreet Jawanda ❌ Neil Abrahams ❌" at bounding box center [428, 134] width 112 height 13
click at [516, 94] on div "September 1st - September 7th 2025" at bounding box center [368, 95] width 479 height 23
click at [427, 135] on select "Harshdeep Singh ❌ Jacques Nel ❌ Navreet Jawanda ❌ Neil Abrahams ❌" at bounding box center [428, 134] width 112 height 13
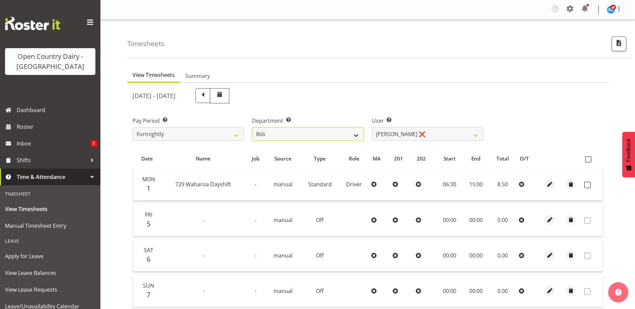
click at [289, 134] on select "701 702 703 704 705 706 707 708 709 710 711 712 713 714 715 716 717 718 719 720" at bounding box center [308, 134] width 112 height 13
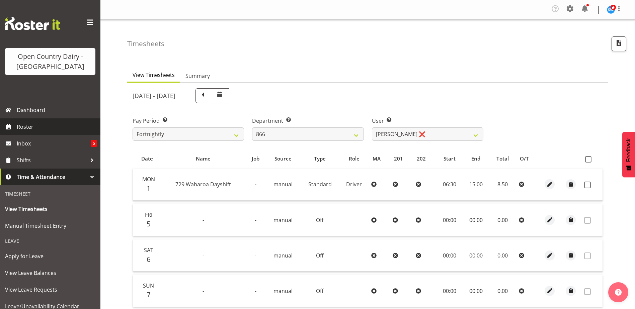
click at [25, 129] on span "Roster" at bounding box center [57, 127] width 80 height 10
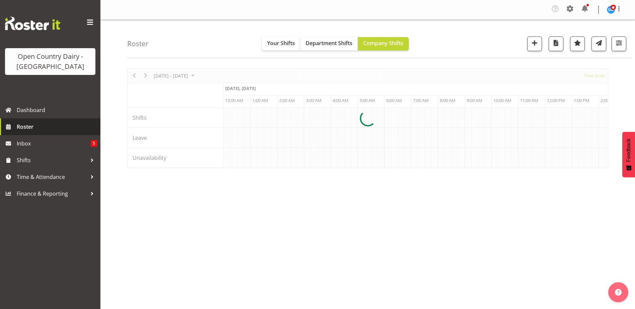
scroll to position [0, 643]
